Goal: Task Accomplishment & Management: Complete application form

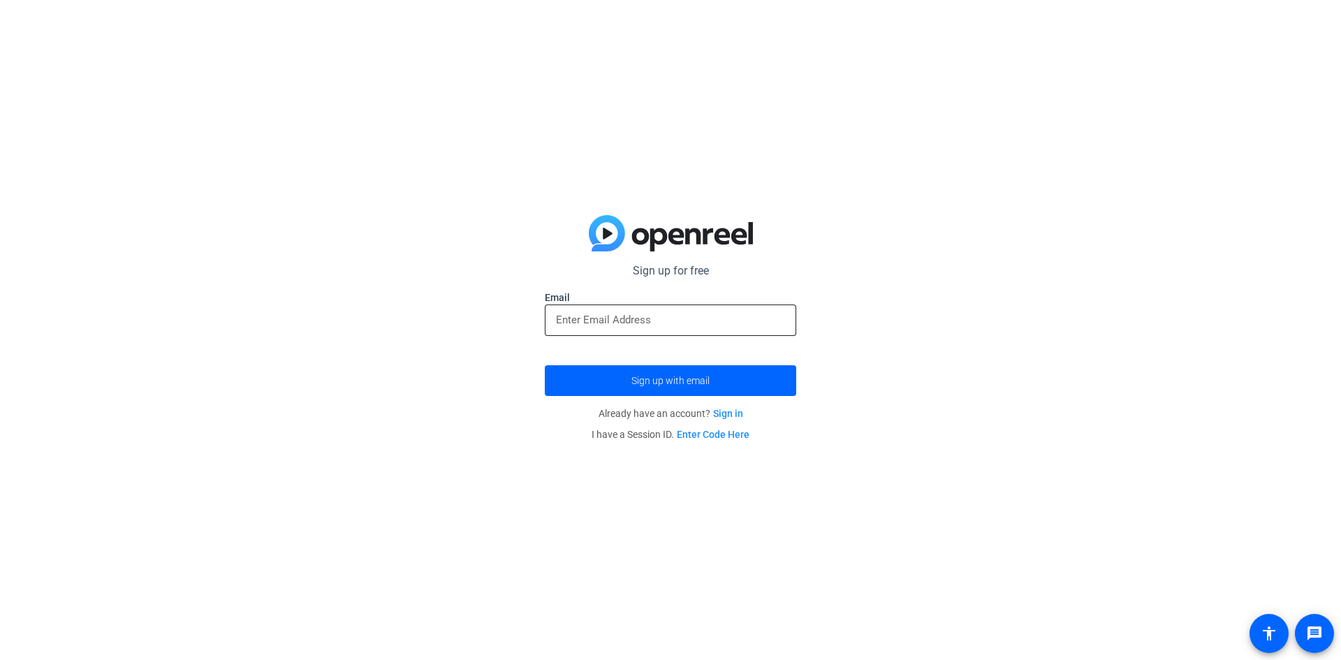
click at [653, 316] on input "email" at bounding box center [670, 319] width 229 height 17
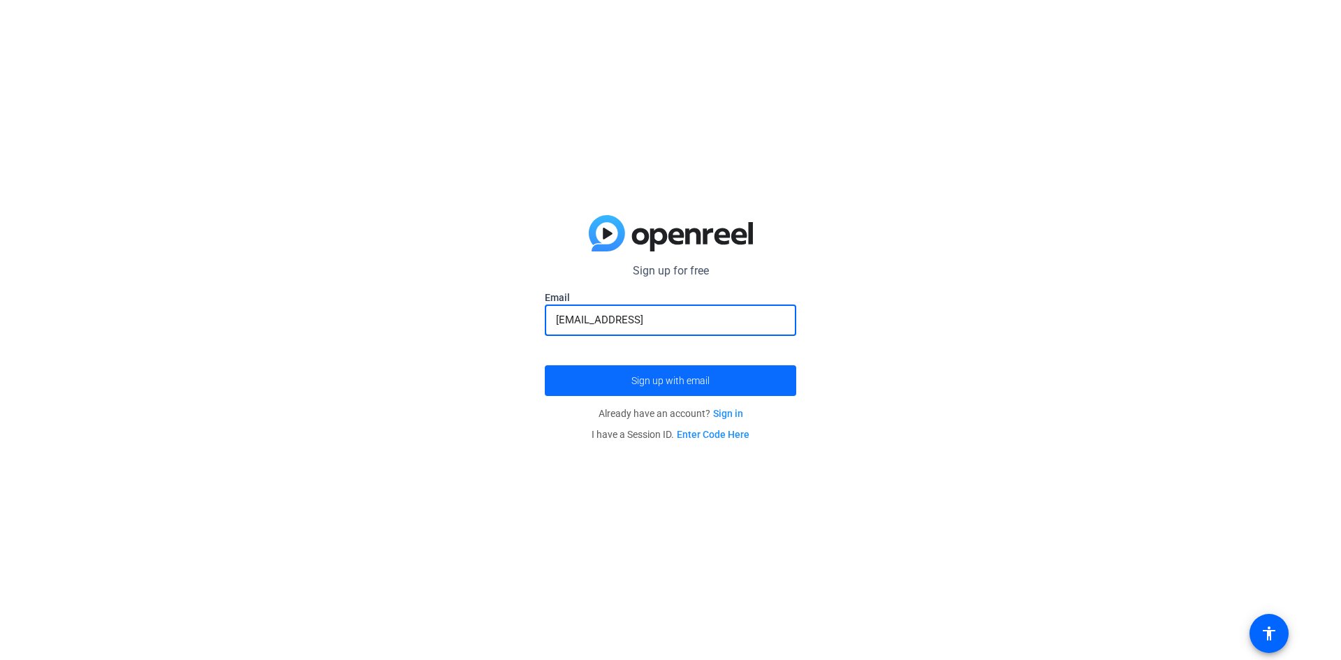
type input "[EMAIL_ADDRESS]"
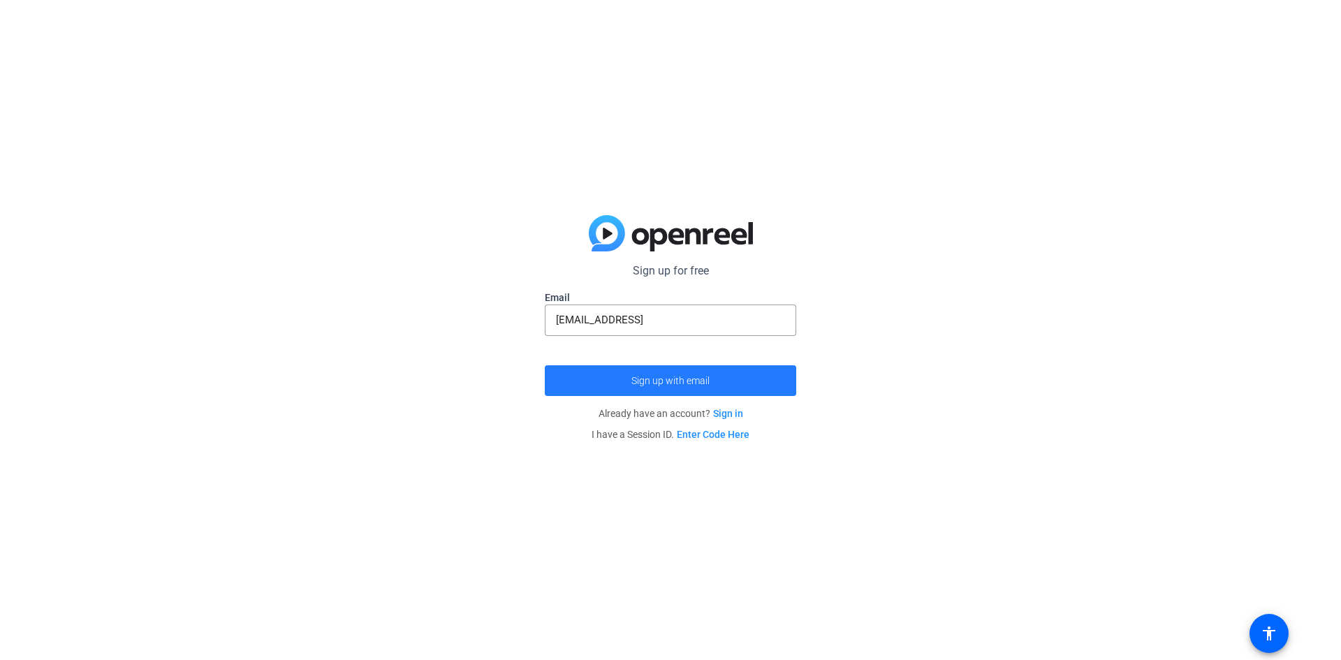
click at [693, 381] on span "Sign up with email" at bounding box center [670, 381] width 78 height 0
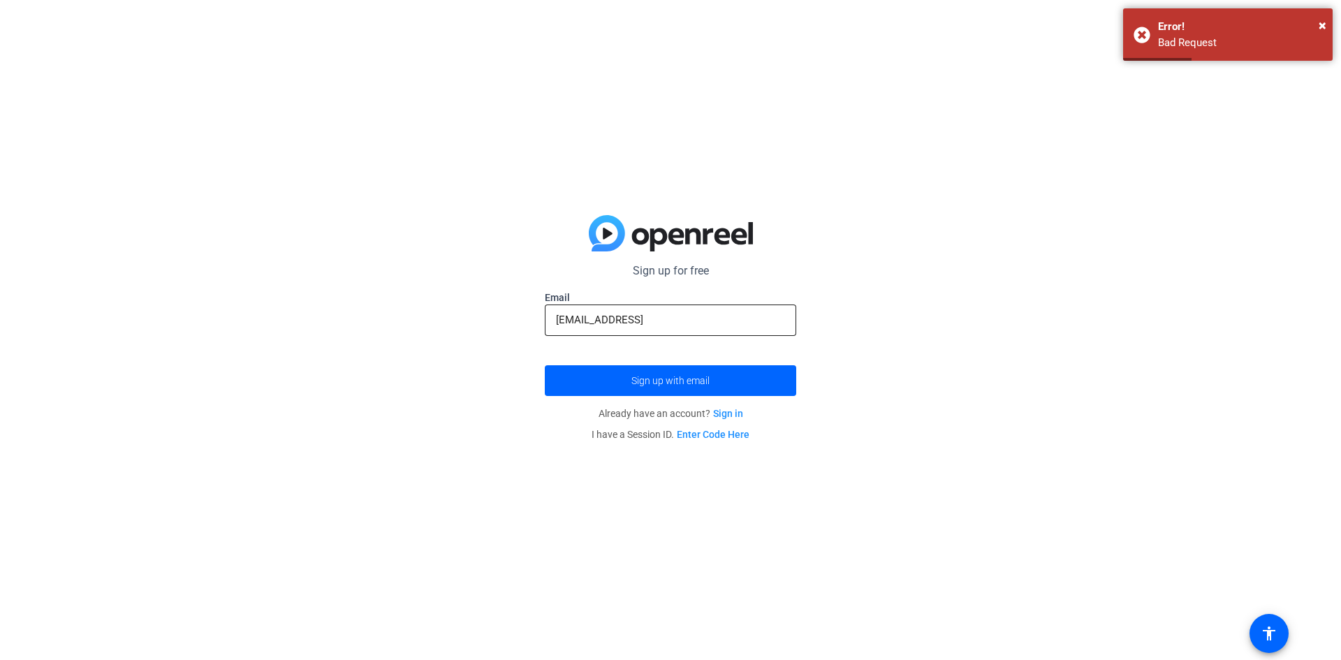
click at [733, 308] on div "[EMAIL_ADDRESS]" at bounding box center [670, 320] width 229 height 31
click at [728, 322] on input "[EMAIL_ADDRESS]" at bounding box center [670, 319] width 229 height 17
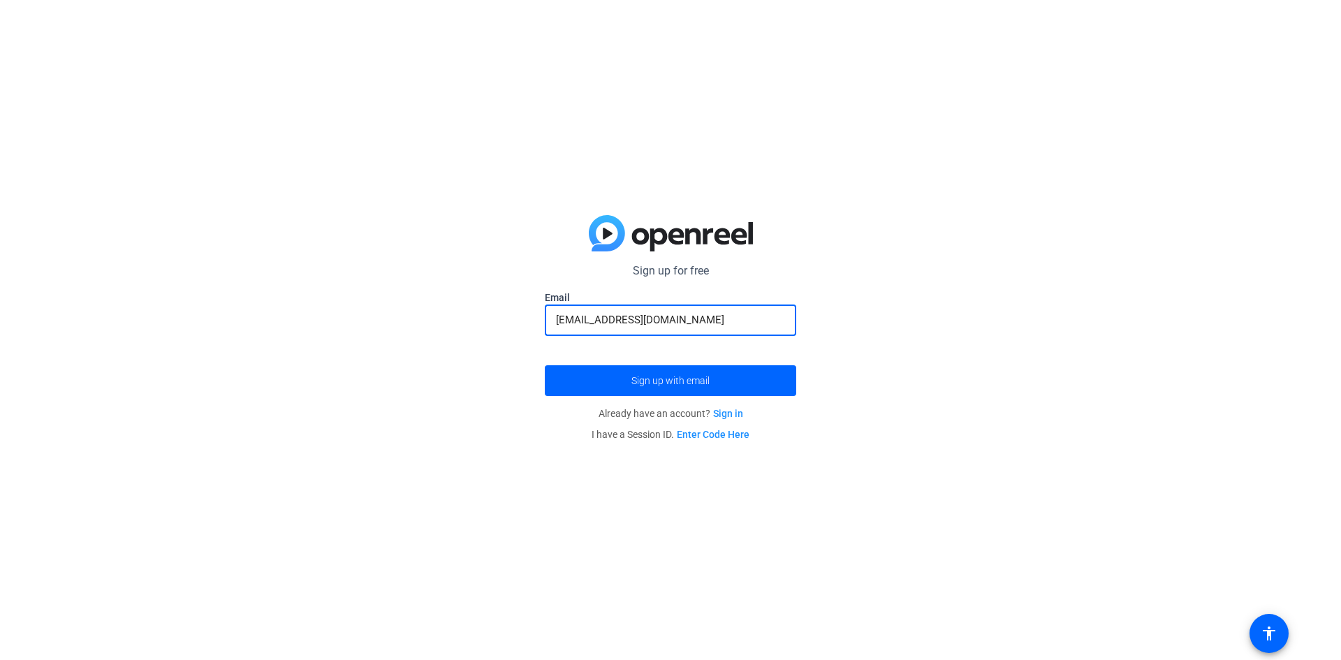
click at [545, 365] on button "Sign up with email" at bounding box center [670, 380] width 251 height 31
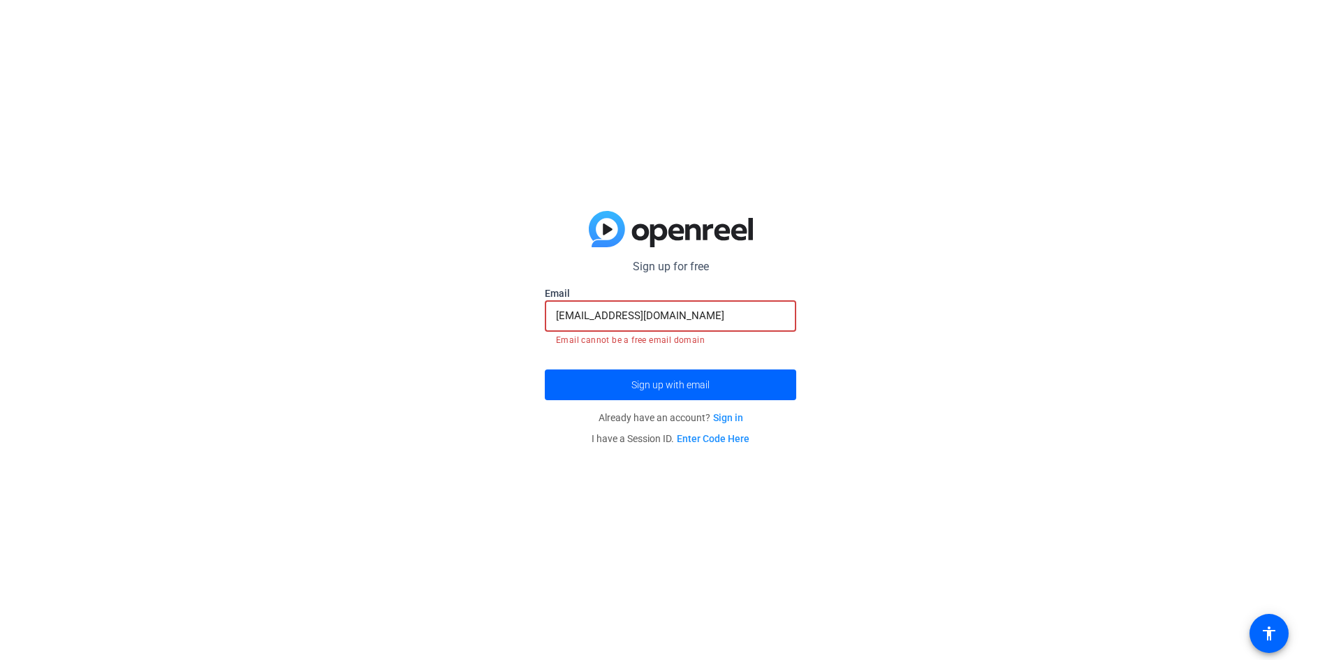
click at [608, 311] on input "[EMAIL_ADDRESS][DOMAIN_NAME]" at bounding box center [670, 315] width 229 height 17
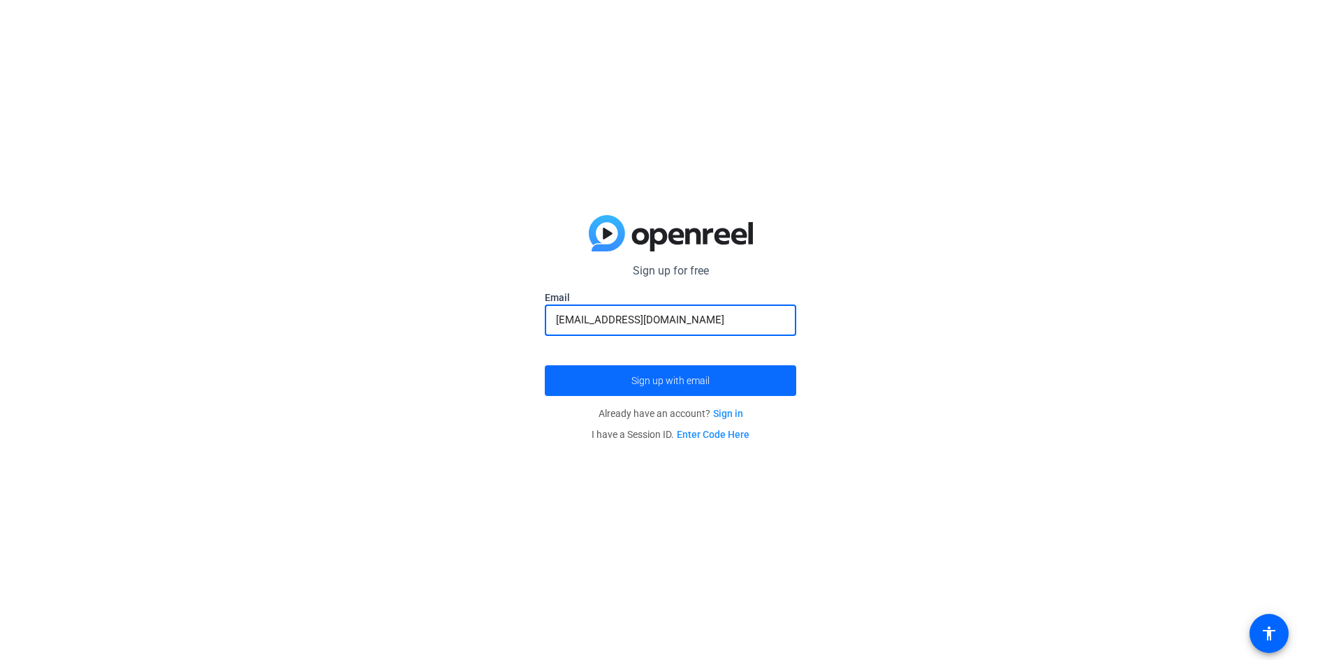
type input "[EMAIL_ADDRESS][DOMAIN_NAME]"
click at [642, 372] on span "submit" at bounding box center [670, 381] width 251 height 34
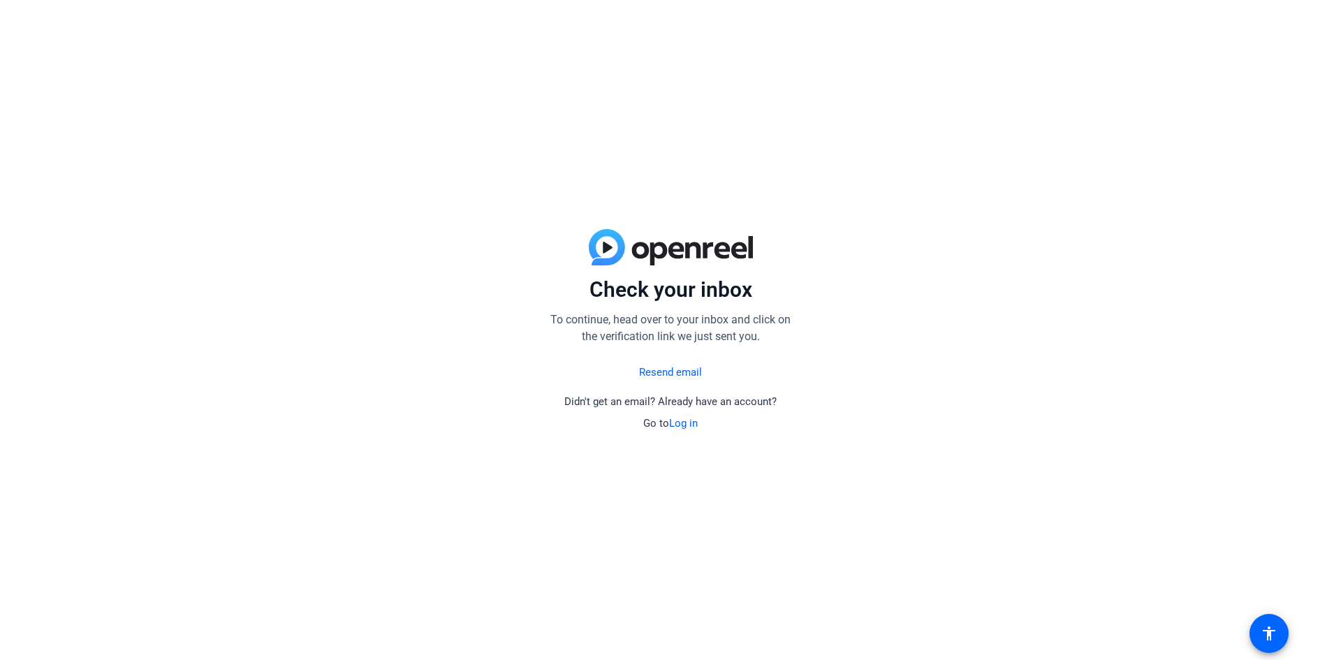
click at [668, 374] on link "Resend email" at bounding box center [670, 373] width 63 height 16
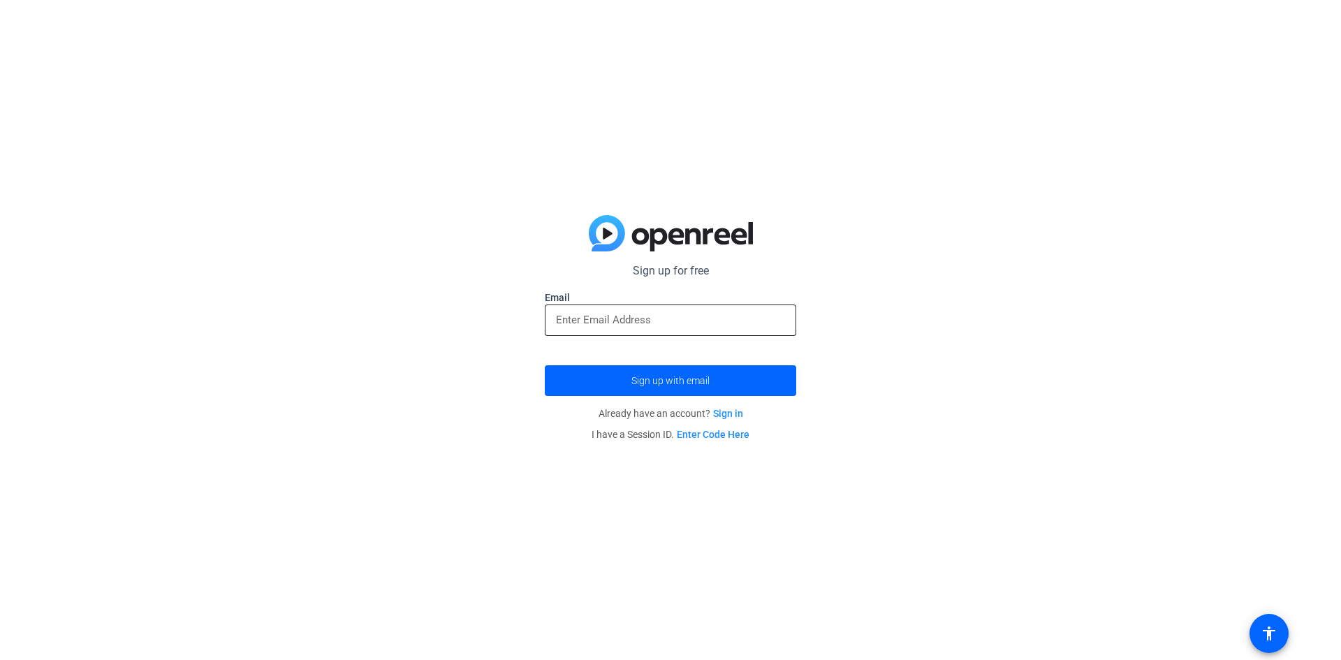
click at [668, 321] on input "email" at bounding box center [670, 319] width 229 height 17
click at [670, 310] on div at bounding box center [670, 320] width 229 height 31
click at [669, 311] on input "email" at bounding box center [670, 319] width 229 height 17
click at [668, 311] on input "email" at bounding box center [670, 319] width 229 height 17
